Goal: Information Seeking & Learning: Learn about a topic

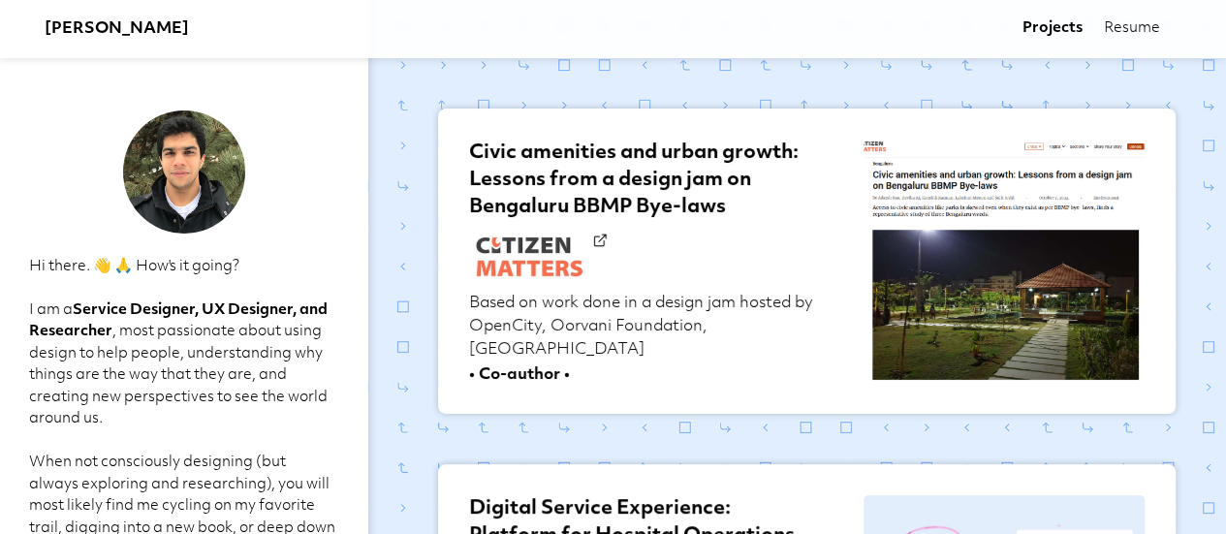
click at [96, 21] on h3 "[PERSON_NAME]" at bounding box center [117, 28] width 144 height 23
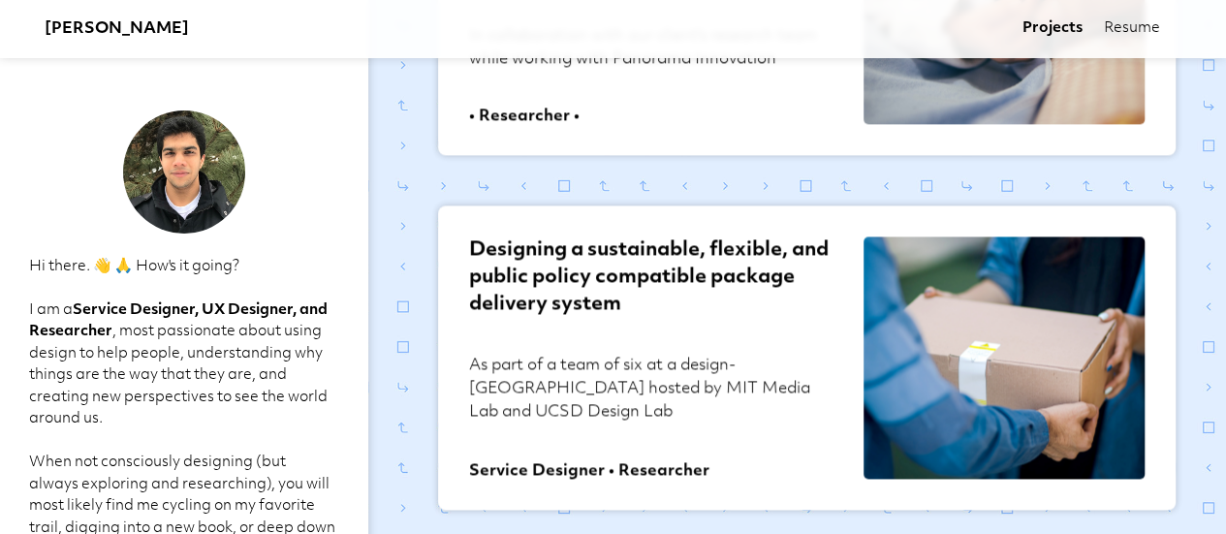
scroll to position [1307, 0]
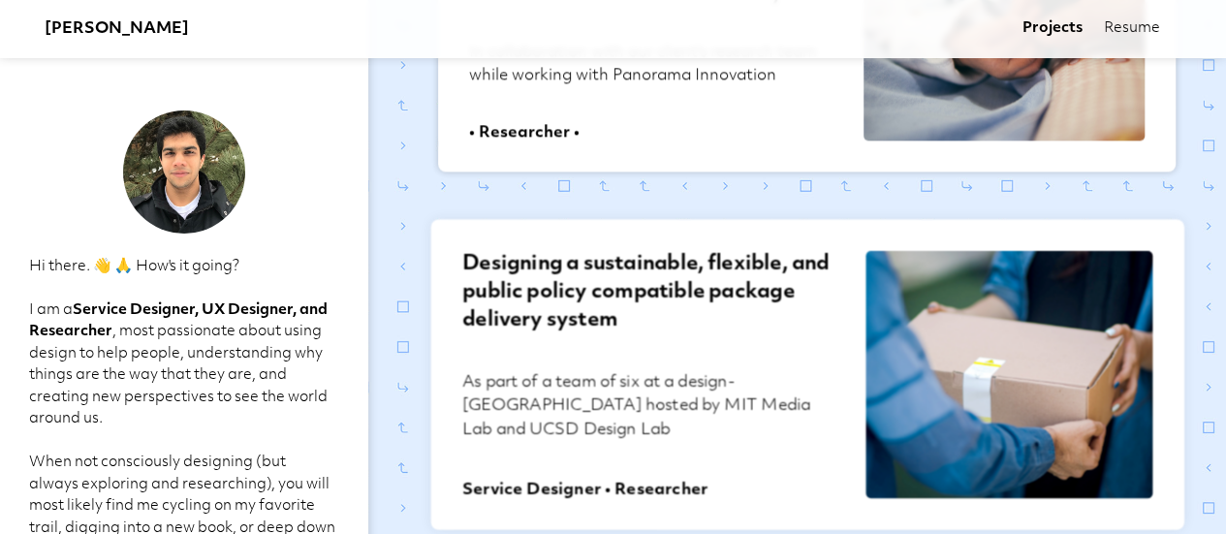
click at [579, 281] on h2 "Designing a sustainable, flexible, and public policy compatible package deliver…" at bounding box center [651, 309] width 379 height 117
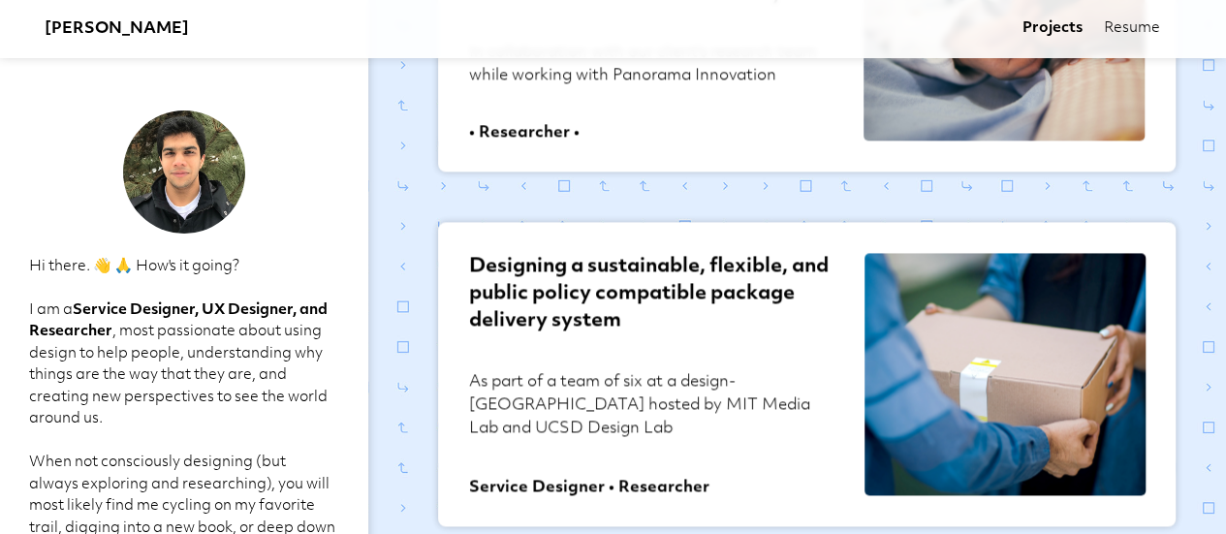
click at [1133, 32] on link "Resume" at bounding box center [1132, 28] width 56 height 19
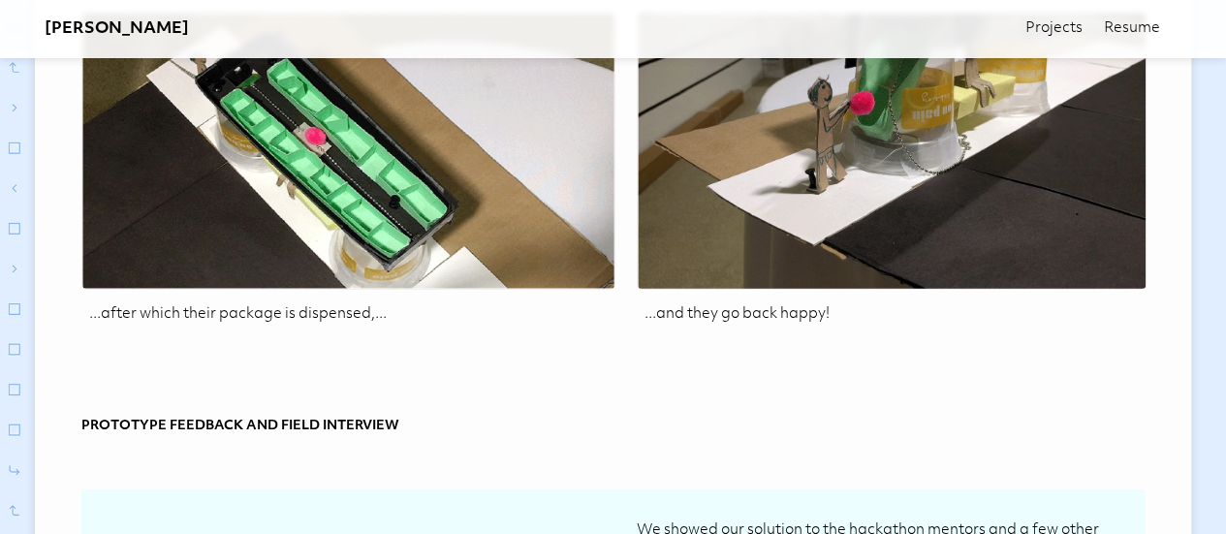
scroll to position [10716, 0]
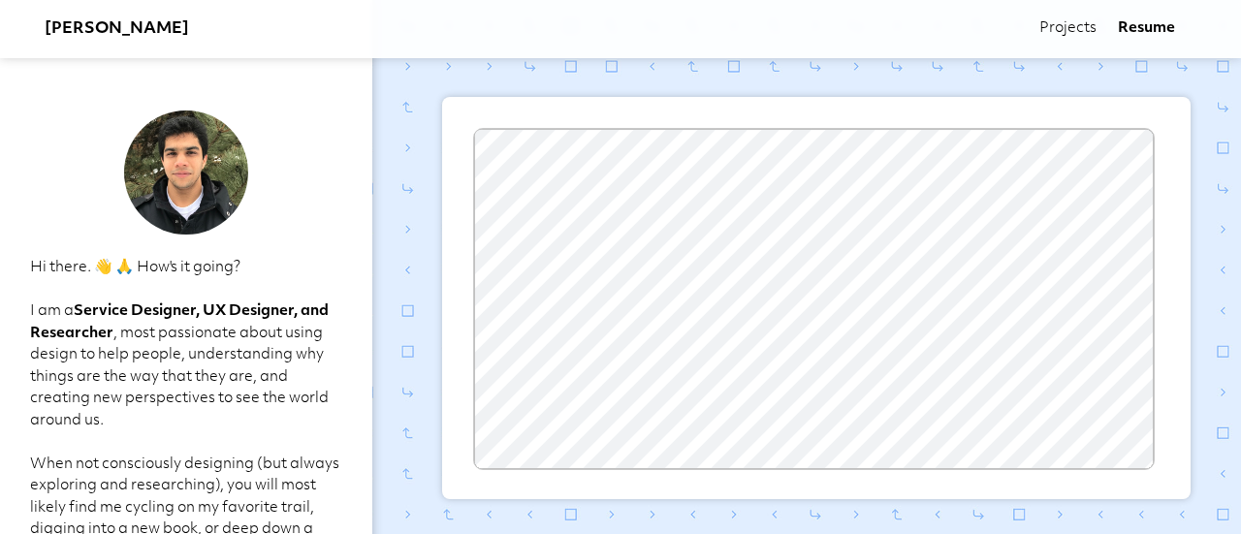
click at [202, 333] on p "Hi there. 👋 🙏 How's it going? I am a Service Designer, UX Designer, and Researc…" at bounding box center [186, 432] width 313 height 349
click at [1087, 26] on link "Projects" at bounding box center [1067, 28] width 57 height 19
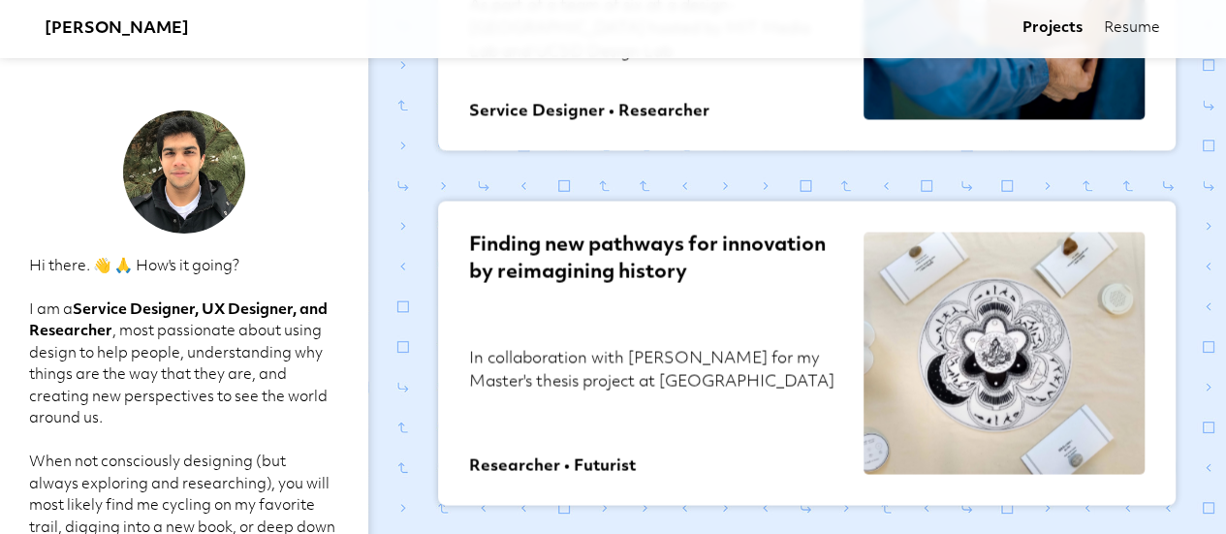
scroll to position [1695, 0]
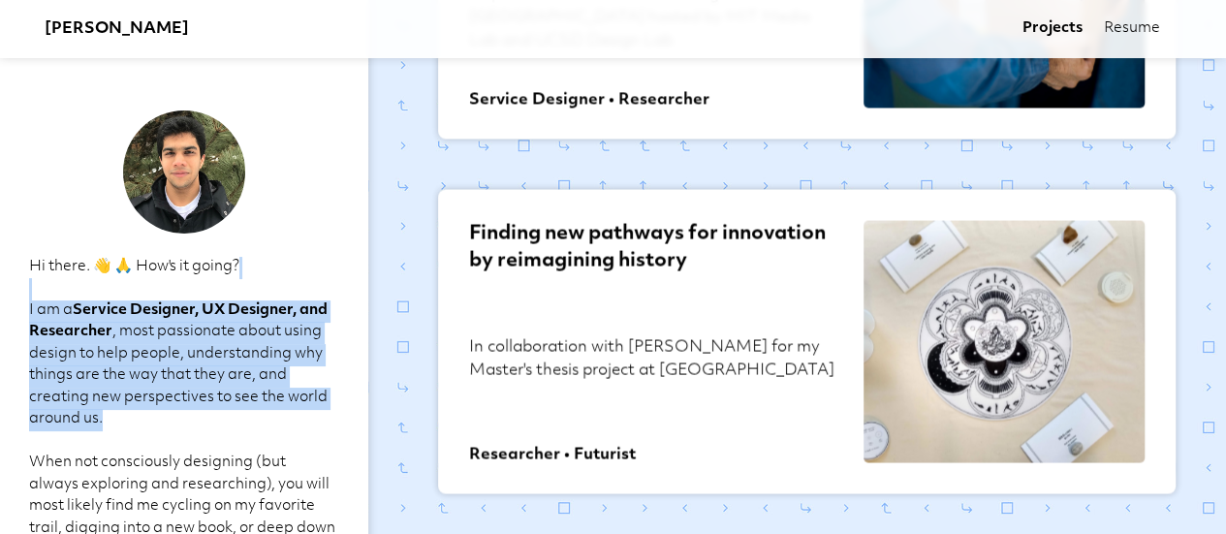
drag, startPoint x: 227, startPoint y: 418, endPoint x: 224, endPoint y: 290, distance: 128.0
click at [224, 290] on p "Hi there. 👋 🙏 How's it going? I am a Service Designer, UX Designer, and Researc…" at bounding box center [183, 431] width 309 height 349
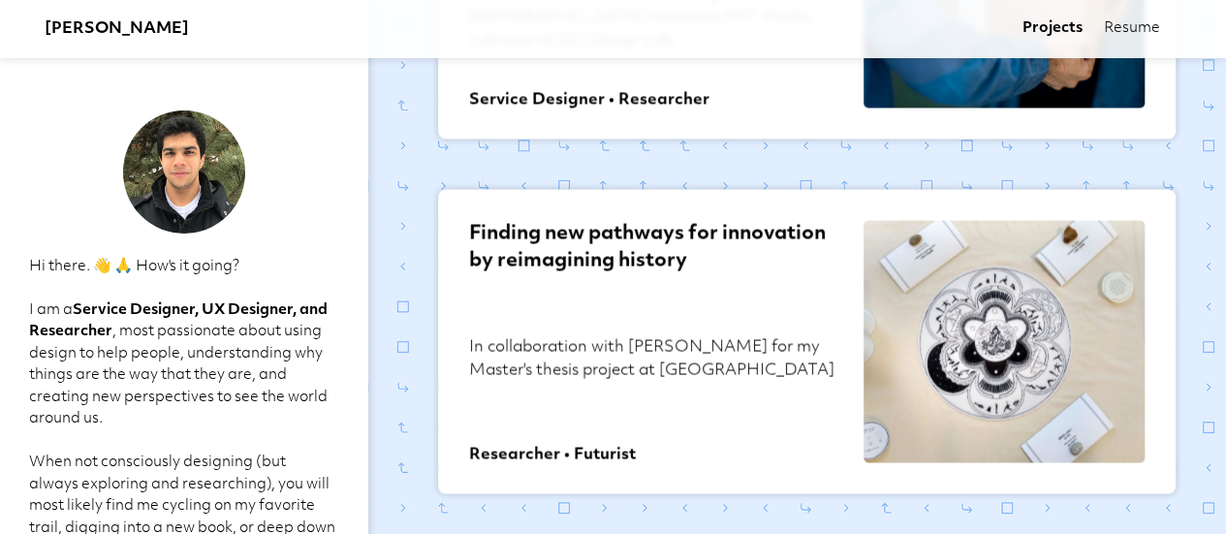
click at [268, 276] on p "Hi there. 👋 🙏 How's it going? I am a Service Designer, UX Designer, and Researc…" at bounding box center [183, 431] width 309 height 349
click at [153, 276] on p "Hi there. 👋 🙏 How's it going? I am a Service Designer, UX Designer, and Researc…" at bounding box center [183, 431] width 309 height 349
click at [103, 28] on h3 "[PERSON_NAME]" at bounding box center [117, 28] width 144 height 23
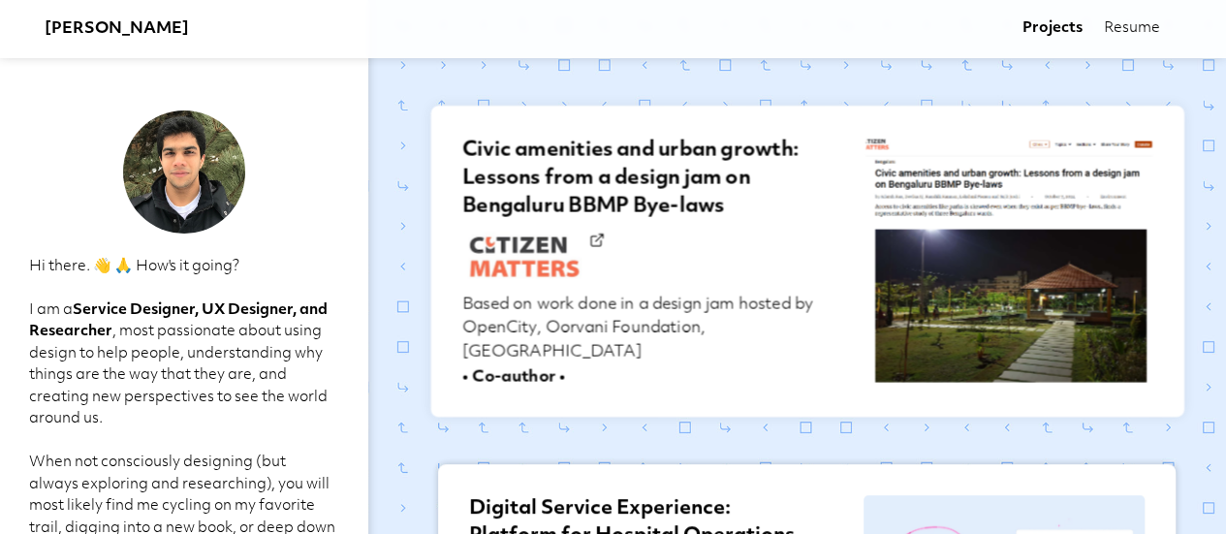
click at [654, 264] on h2 "Civic amenities and urban growth: Lessons from a design jam on Bengaluru BBMP B…" at bounding box center [651, 213] width 379 height 153
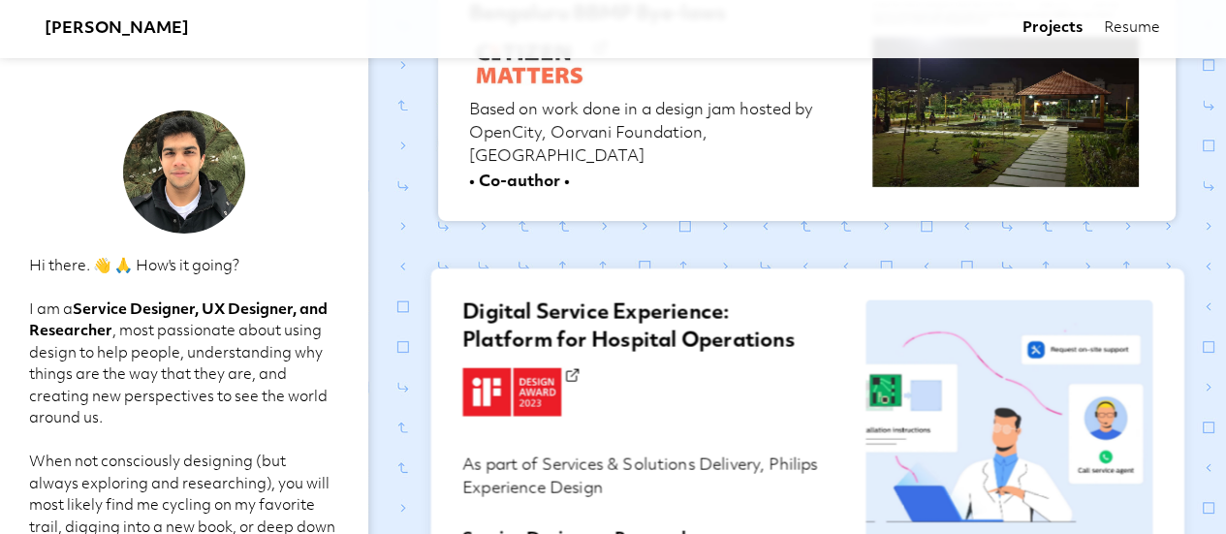
scroll to position [388, 0]
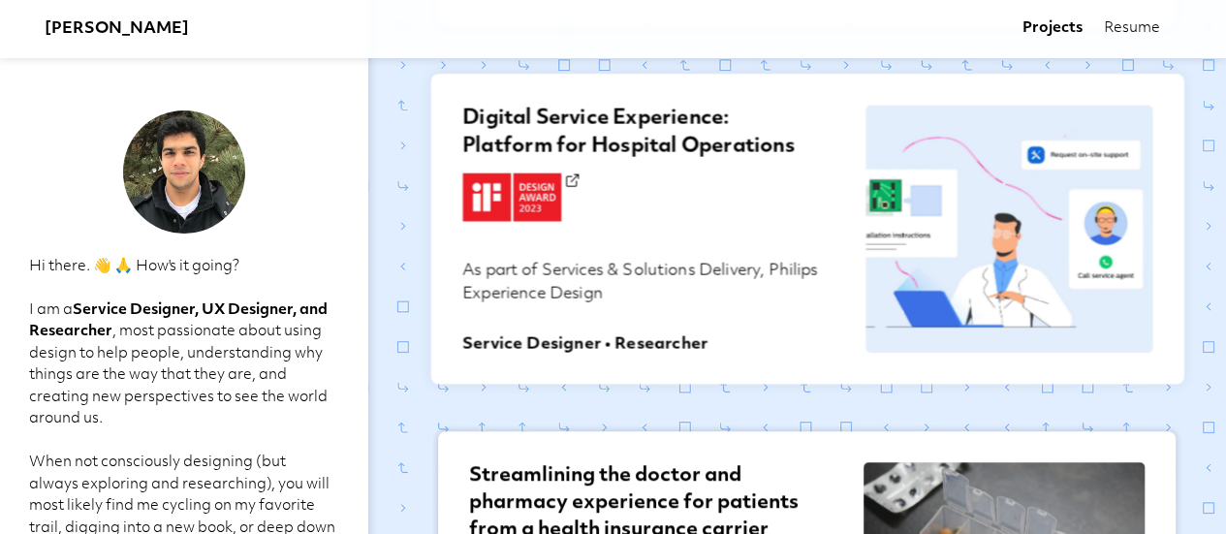
click at [752, 234] on h2 "Digital Service Experience: Platform for Hospital Operations" at bounding box center [651, 181] width 379 height 151
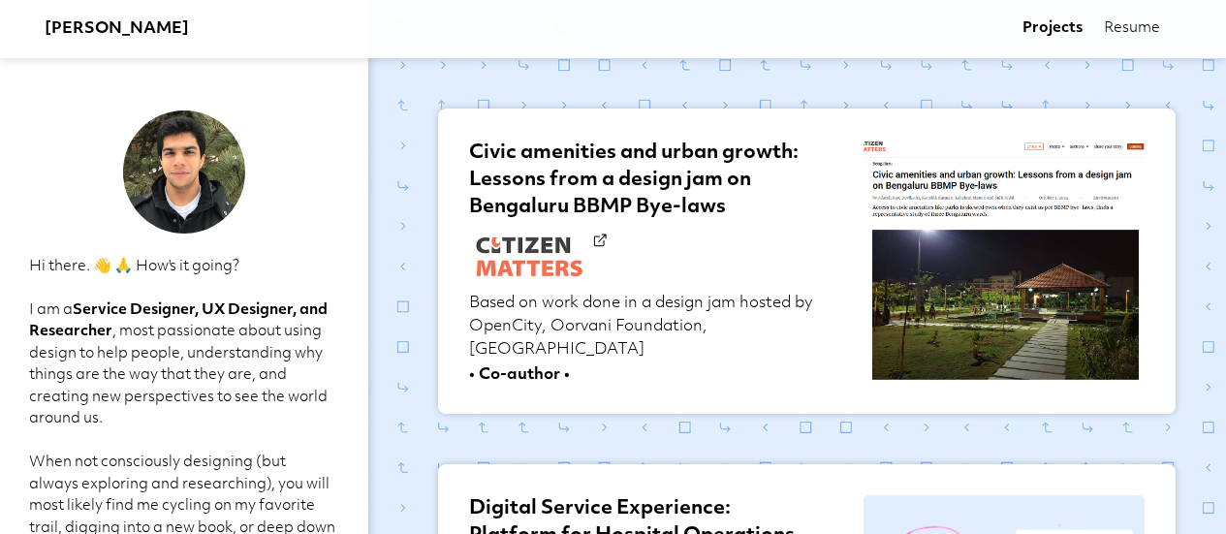
scroll to position [388, 0]
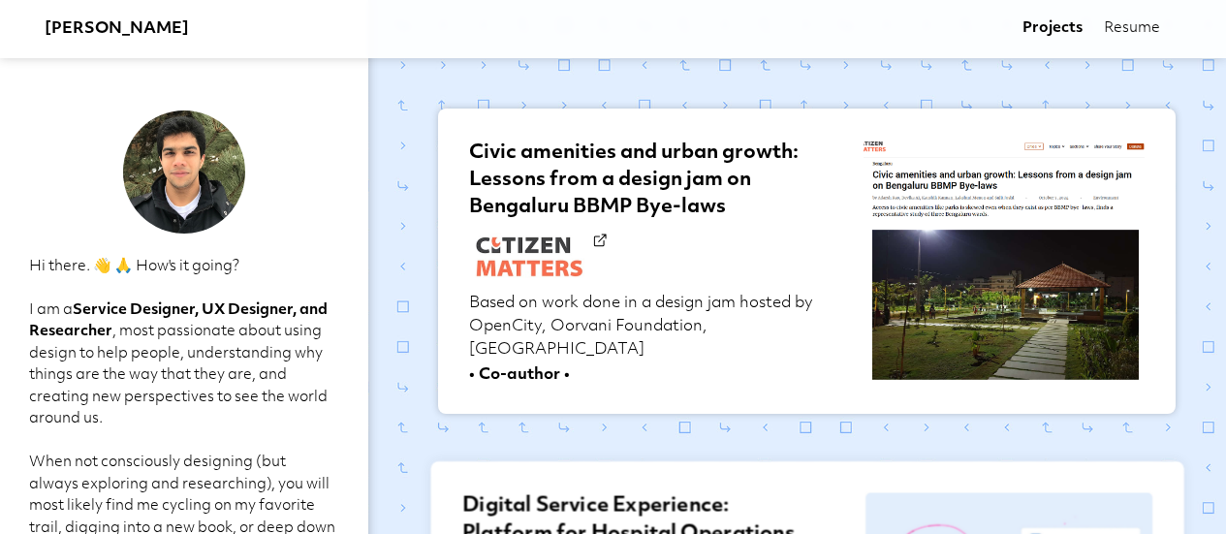
scroll to position [388, 0]
